Goal: Information Seeking & Learning: Compare options

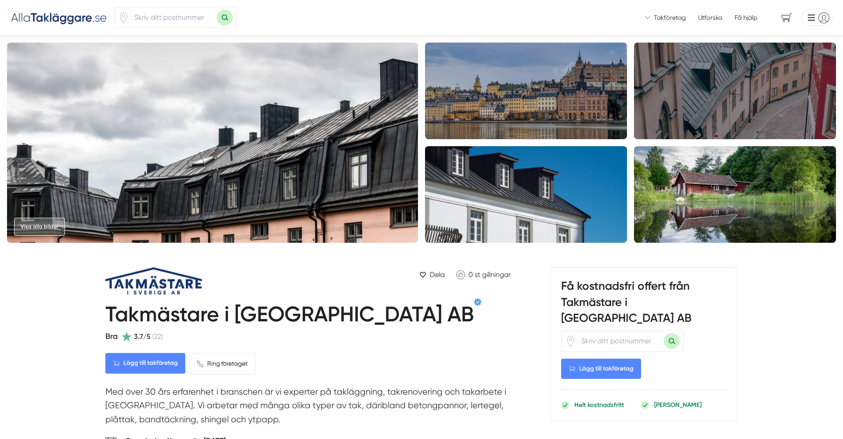
scroll to position [202, 0]
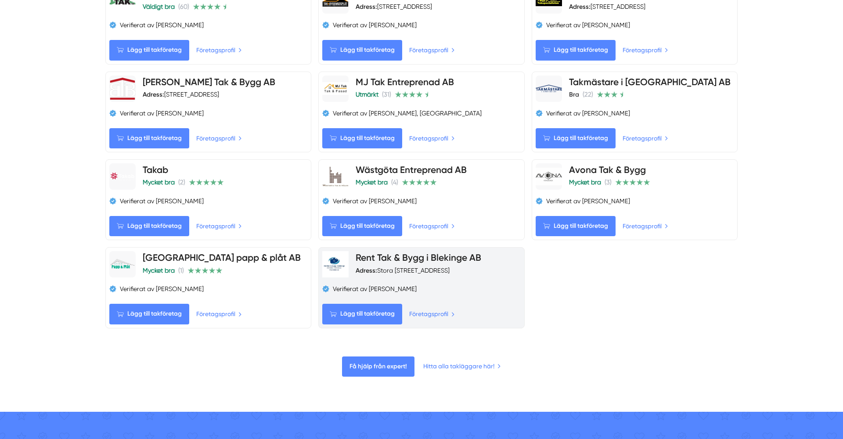
scroll to position [845, 0]
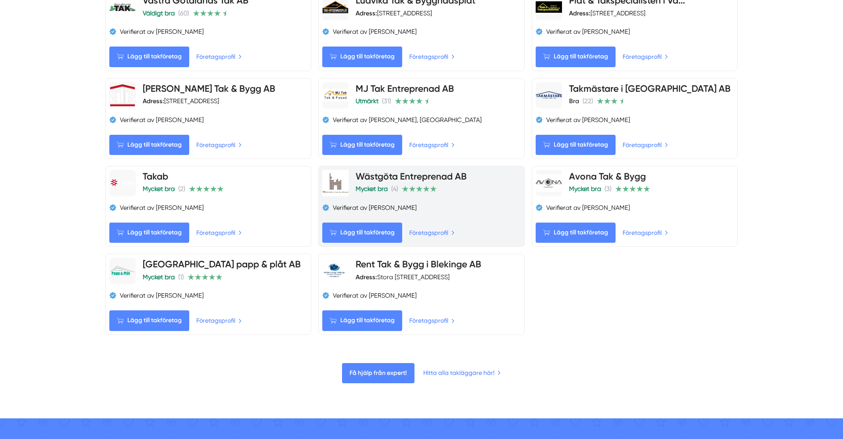
click at [454, 182] on link "Wästgöta Entreprenad AB" at bounding box center [411, 176] width 111 height 11
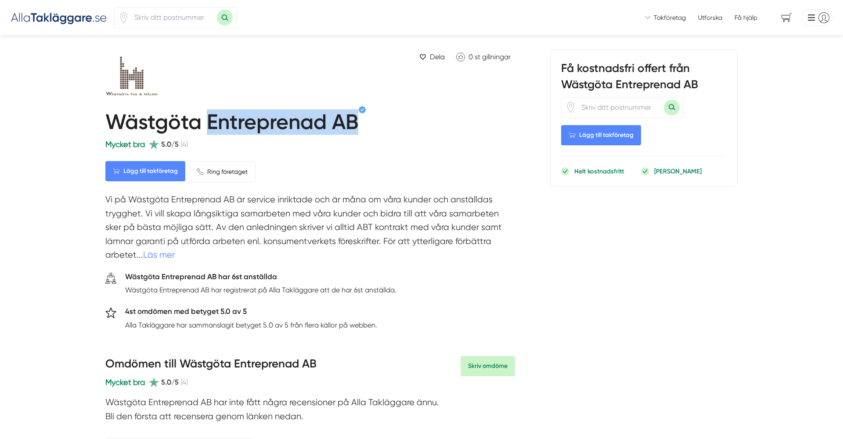
drag, startPoint x: 361, startPoint y: 122, endPoint x: 209, endPoint y: 124, distance: 151.9
click at [209, 125] on div "Wästgöta Entreprenad AB" at bounding box center [310, 122] width 410 height 32
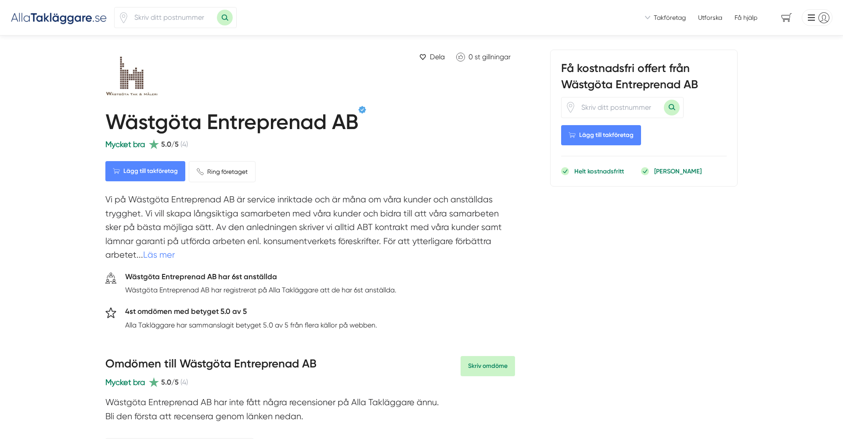
click at [74, 18] on img at bounding box center [59, 17] width 97 height 14
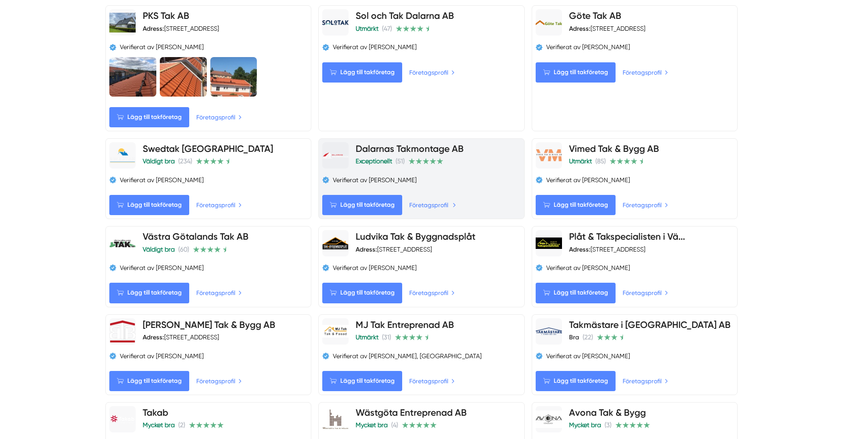
scroll to position [613, 0]
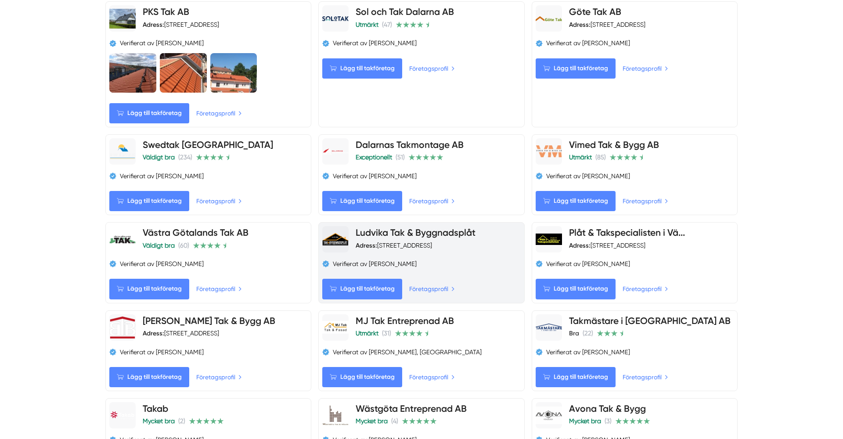
click at [453, 231] on link "Ludvika Tak & Byggnadsplåt" at bounding box center [416, 232] width 120 height 11
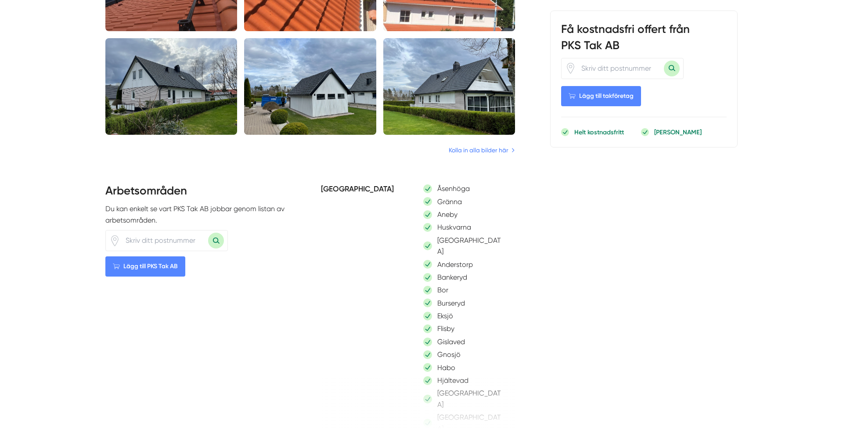
scroll to position [800, 0]
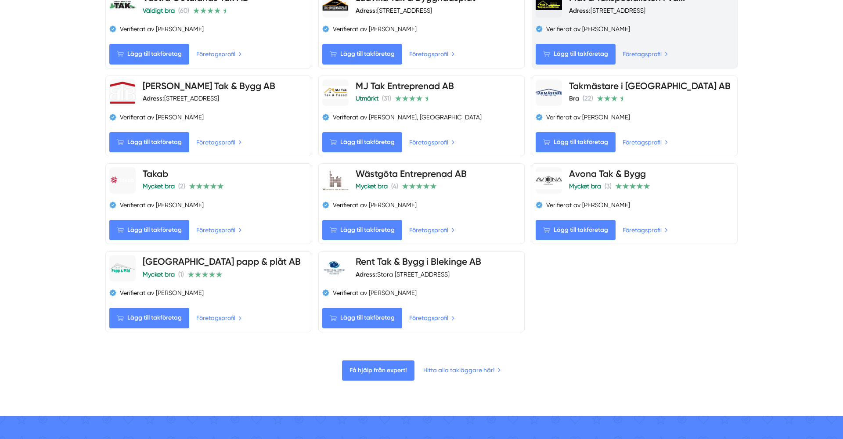
scroll to position [849, 0]
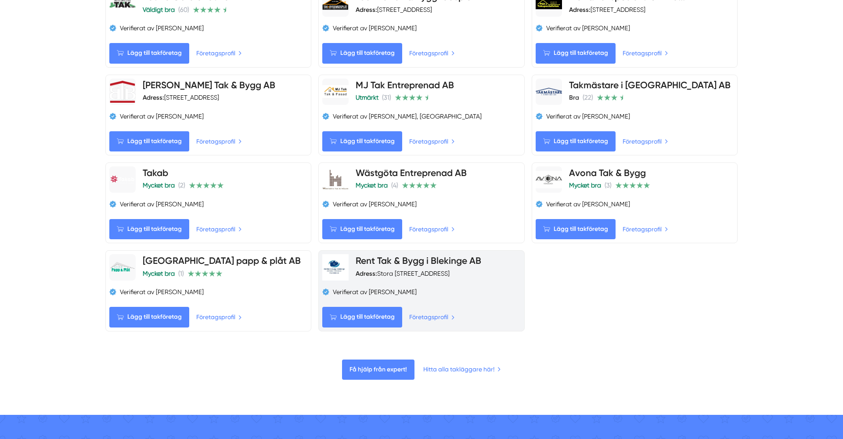
click at [456, 263] on link "Rent Tak & Bygg i Blekinge AB" at bounding box center [419, 260] width 126 height 11
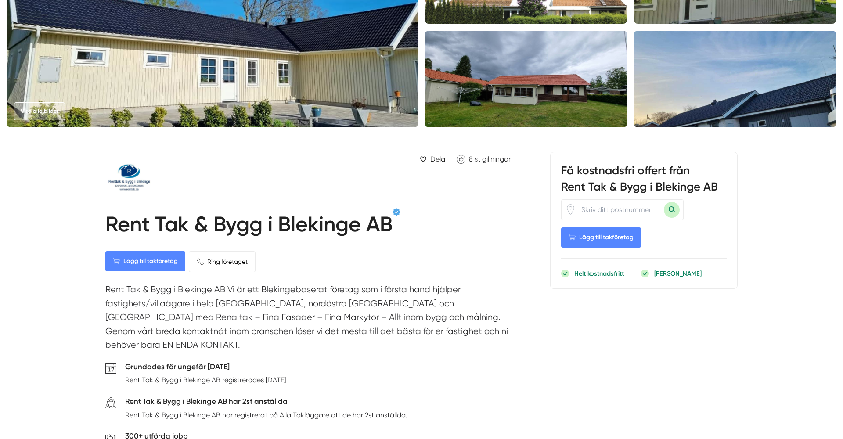
scroll to position [116, 0]
